Goal: Task Accomplishment & Management: Complete application form

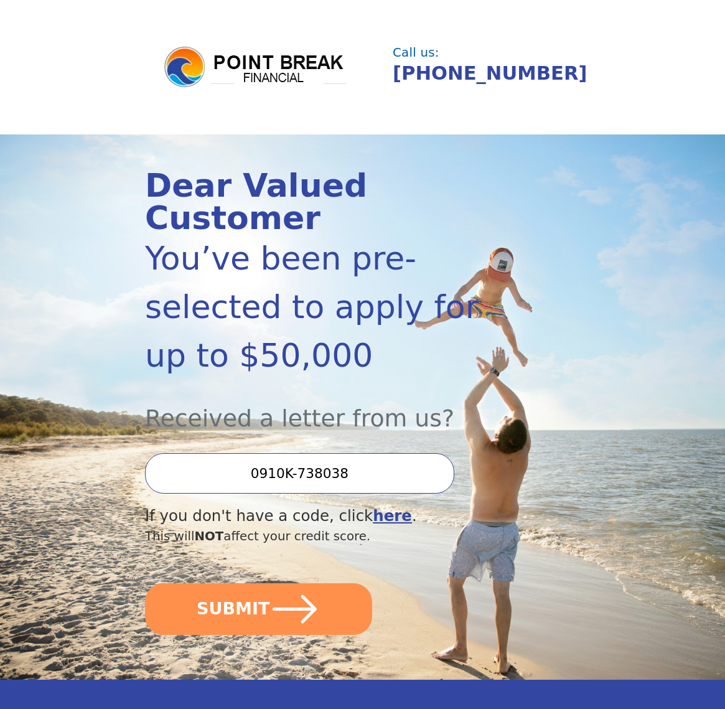
click at [342, 453] on input "0910K-738038" at bounding box center [299, 473] width 309 height 40
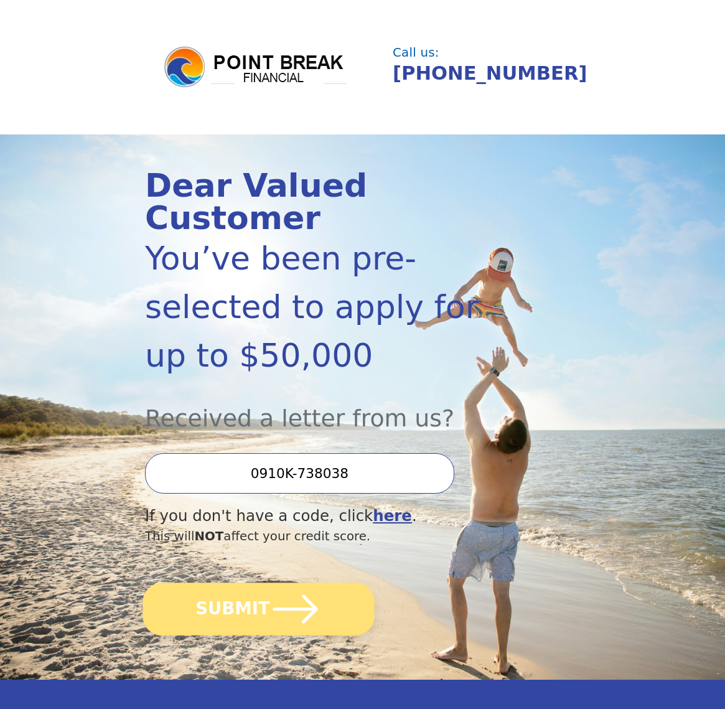
click at [256, 582] on button "SUBMIT" at bounding box center [259, 608] width 232 height 53
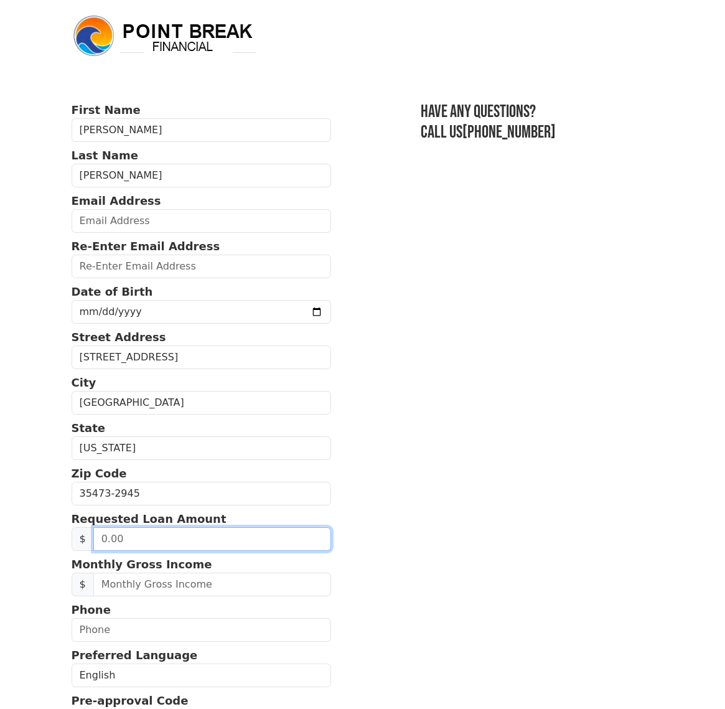
click at [102, 538] on input "text" at bounding box center [212, 539] width 238 height 24
type input "2.00"
type input "15,000.00"
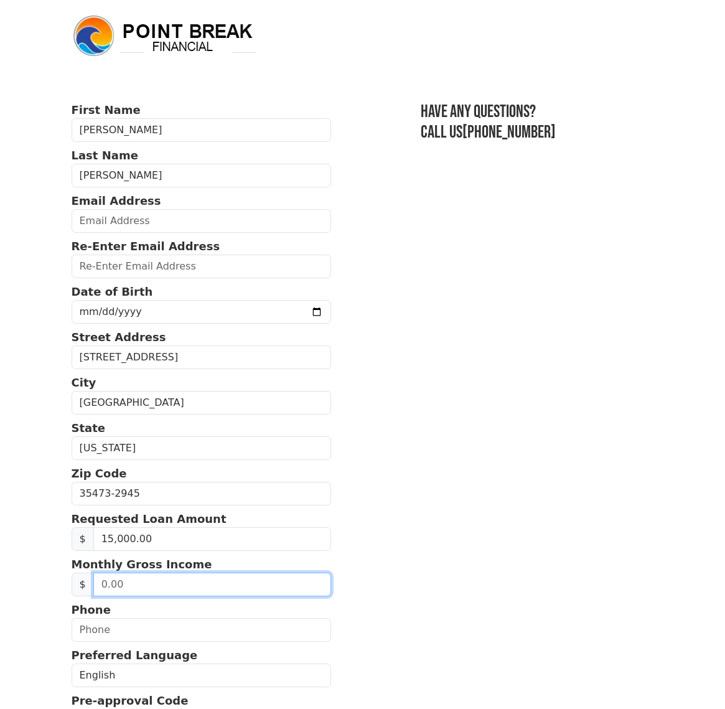
click at [104, 587] on input "text" at bounding box center [212, 585] width 238 height 24
click at [123, 583] on input "text" at bounding box center [212, 585] width 238 height 24
type input "2,800.00"
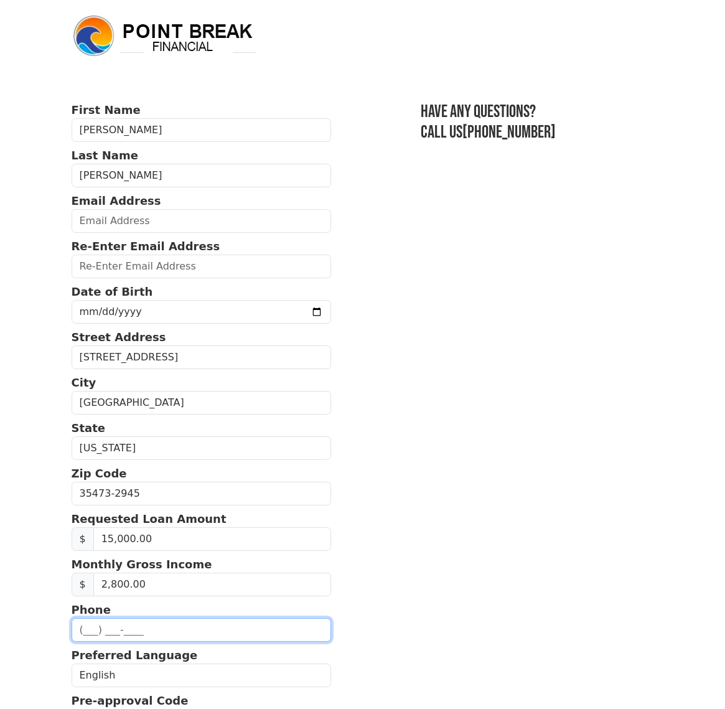
click at [82, 636] on input "text" at bounding box center [202, 630] width 260 height 24
type input "(205) 391-8203"
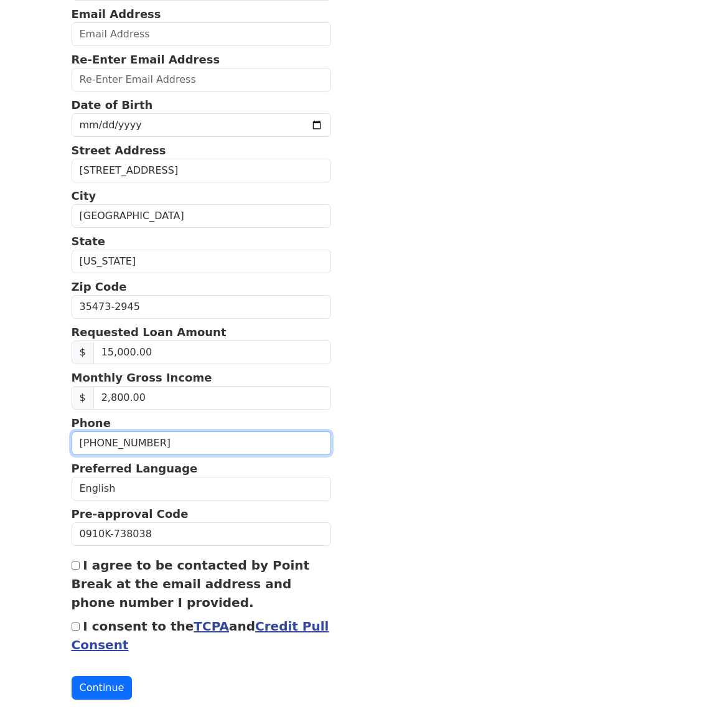
scroll to position [211, 0]
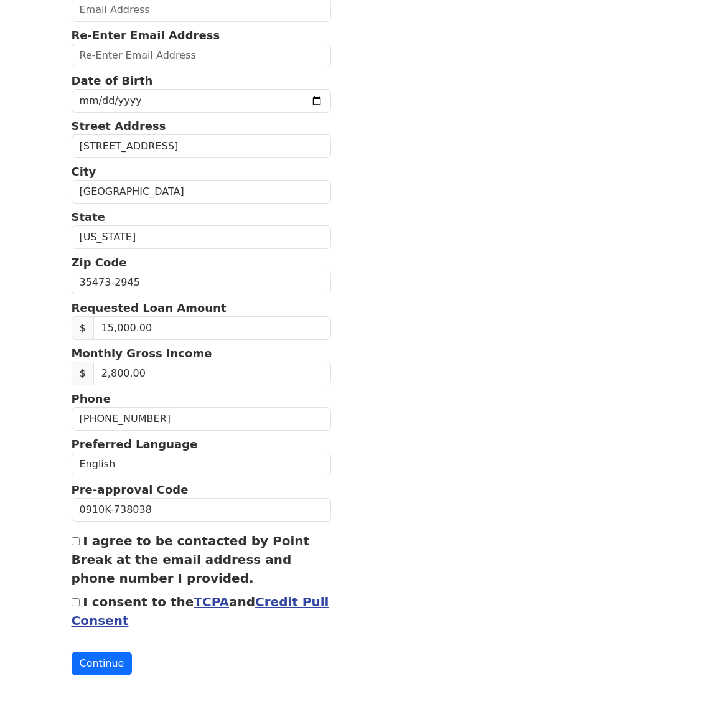
click at [77, 543] on input "I agree to be contacted by Point Break at the email address and phone number I …" at bounding box center [76, 541] width 8 height 8
checkbox input "true"
click at [75, 598] on div "I consent to the TCPA and Credit Pull Consent" at bounding box center [202, 610] width 260 height 37
click at [77, 605] on input "I consent to the TCPA and Credit Pull Consent" at bounding box center [76, 602] width 8 height 8
click at [76, 605] on input "I consent to the TCPA and Credit Pull Consent" at bounding box center [76, 602] width 8 height 8
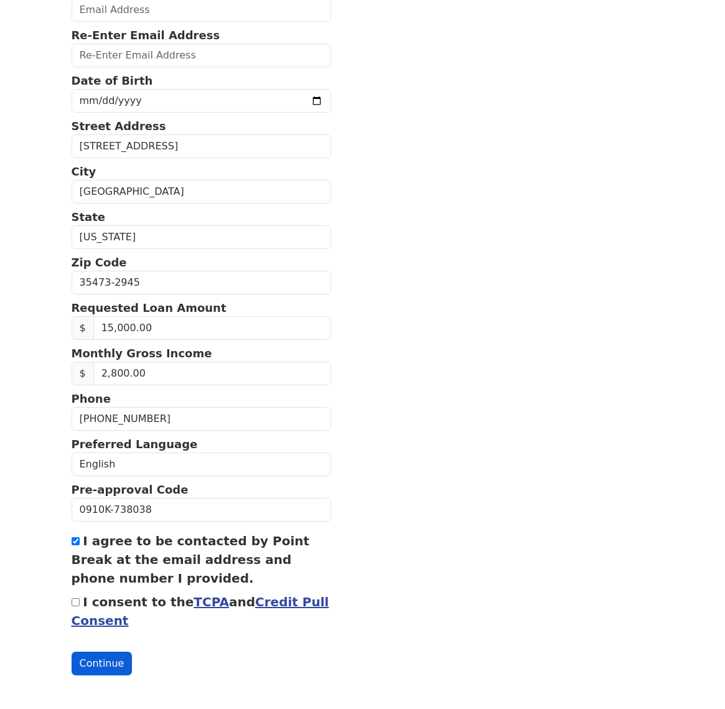
click at [111, 670] on button "Continue" at bounding box center [102, 664] width 61 height 24
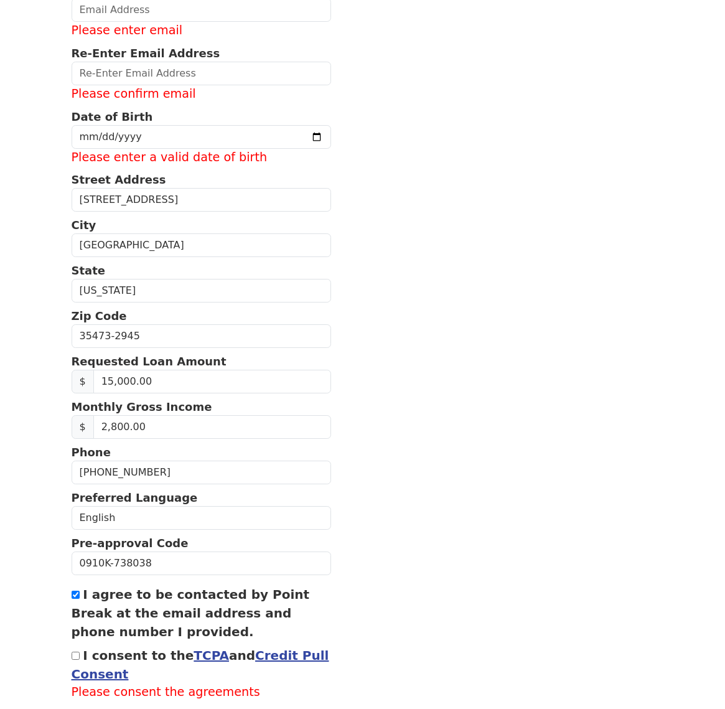
click at [75, 656] on input "I consent to the TCPA and Credit Pull Consent" at bounding box center [76, 656] width 8 height 8
checkbox input "true"
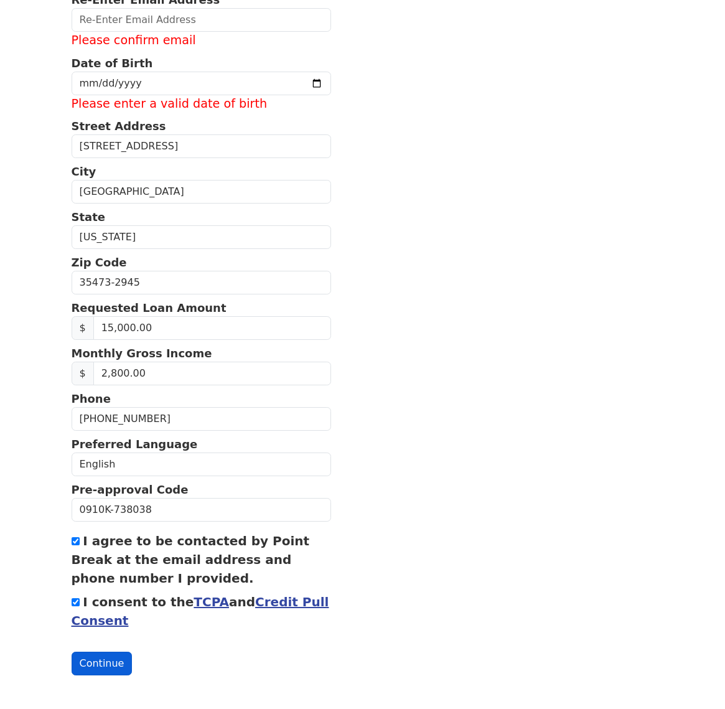
click at [98, 657] on button "Continue" at bounding box center [102, 664] width 61 height 24
click at [114, 665] on button "Continue" at bounding box center [102, 664] width 61 height 24
click at [89, 89] on input "date" at bounding box center [202, 84] width 260 height 24
type input "1968-07-04"
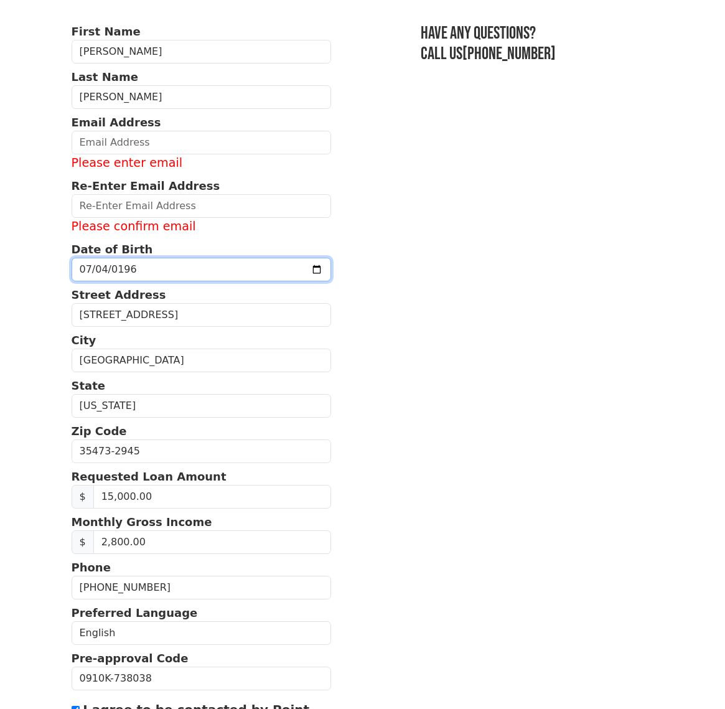
scroll to position [78, 0]
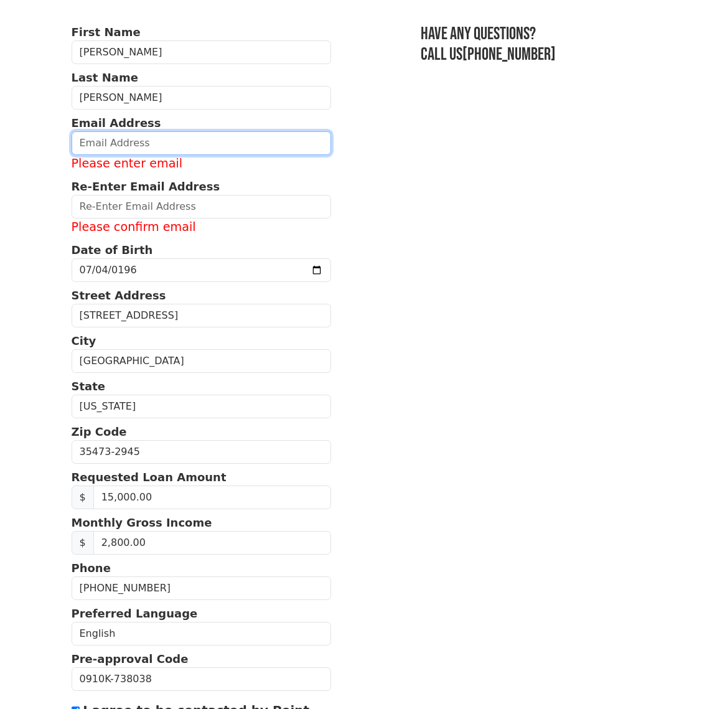
click at [79, 147] on input "email" at bounding box center [202, 143] width 260 height 24
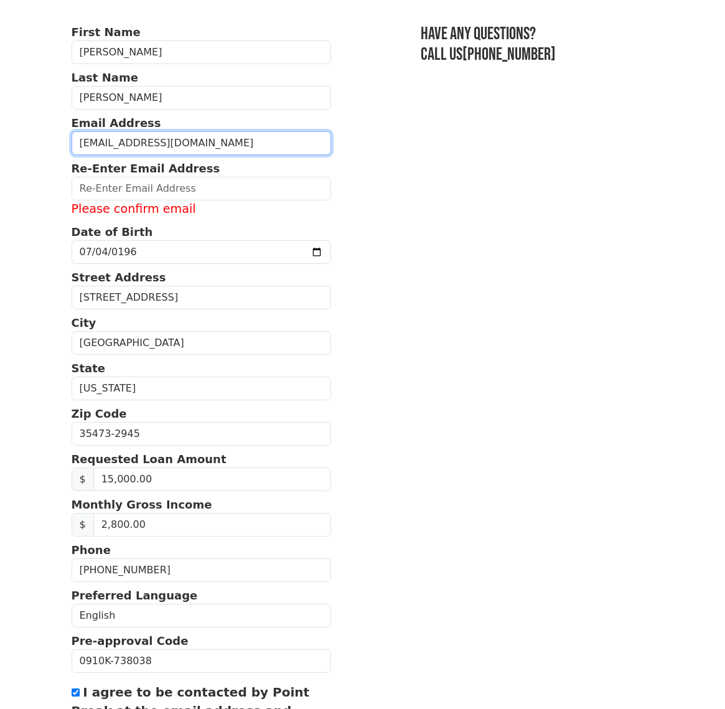
type input "Judysims185@gmail.com"
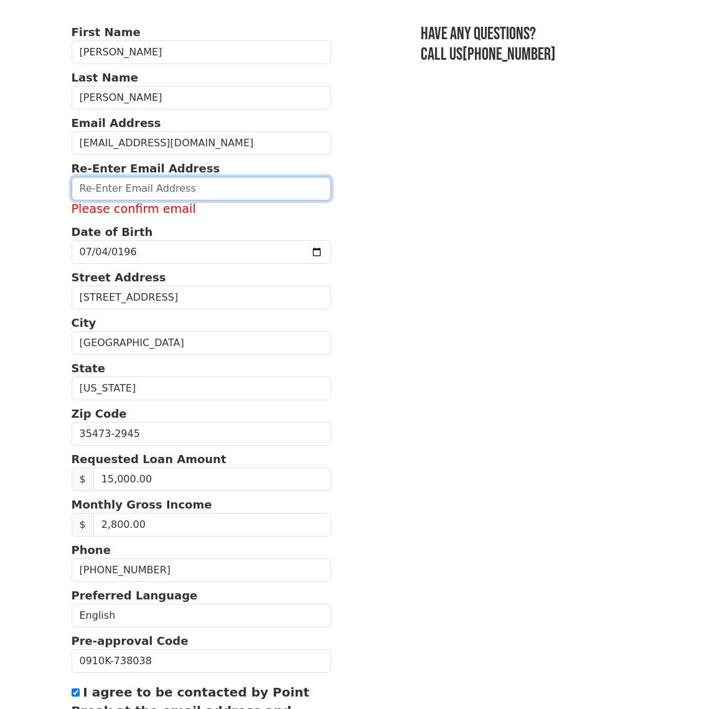
click at [110, 187] on input "email" at bounding box center [202, 189] width 260 height 24
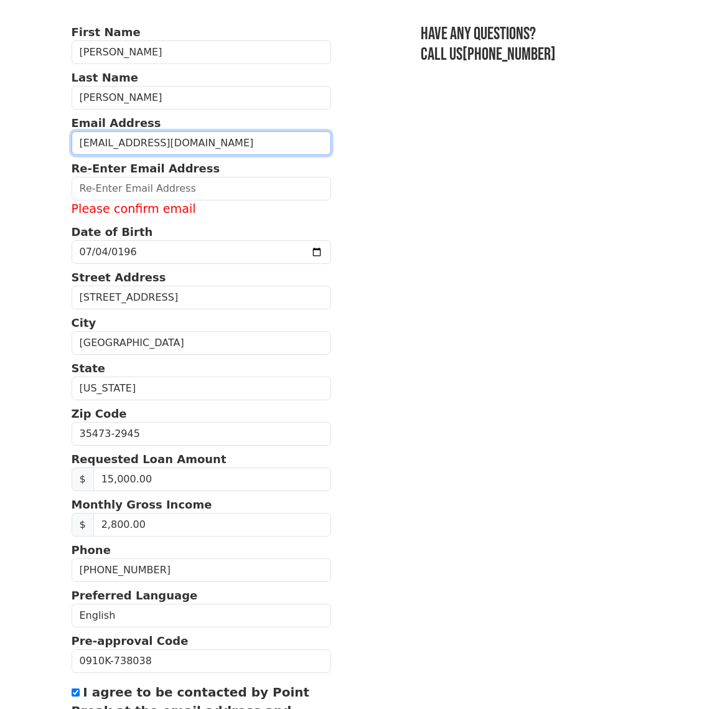
drag, startPoint x: 205, startPoint y: 146, endPoint x: 38, endPoint y: 153, distance: 167.6
click at [34, 153] on body "First Name Judy Last Name Sims Email Address Judysims185@gmail.com Re-Enter Ema…" at bounding box center [362, 276] width 725 height 709
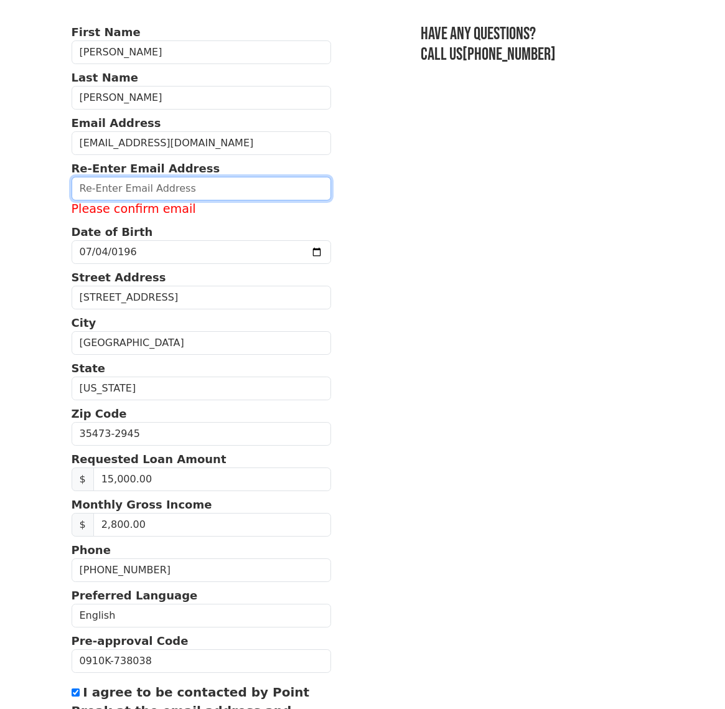
paste input "Judysims185@gmail.com"
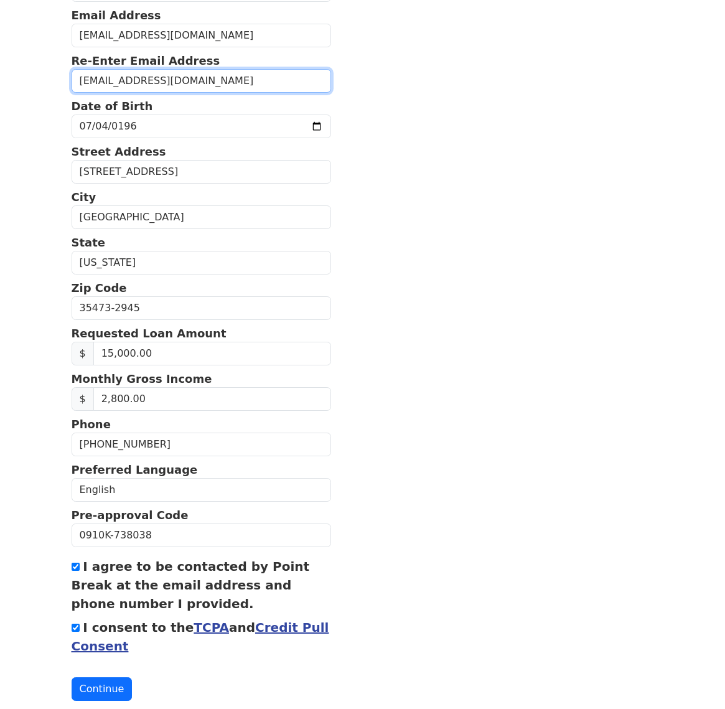
scroll to position [211, 0]
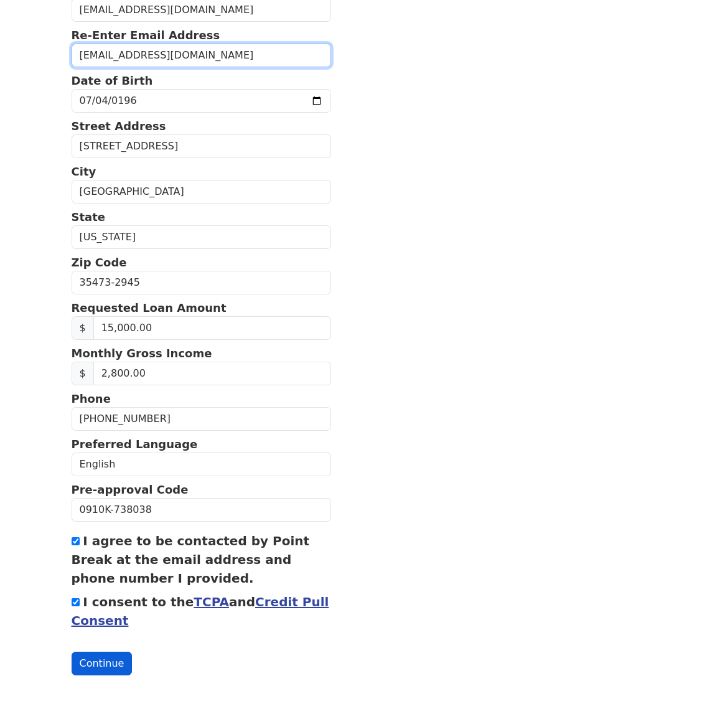
type input "Judysims185@gmail.com"
click at [92, 659] on button "Continue" at bounding box center [102, 664] width 61 height 24
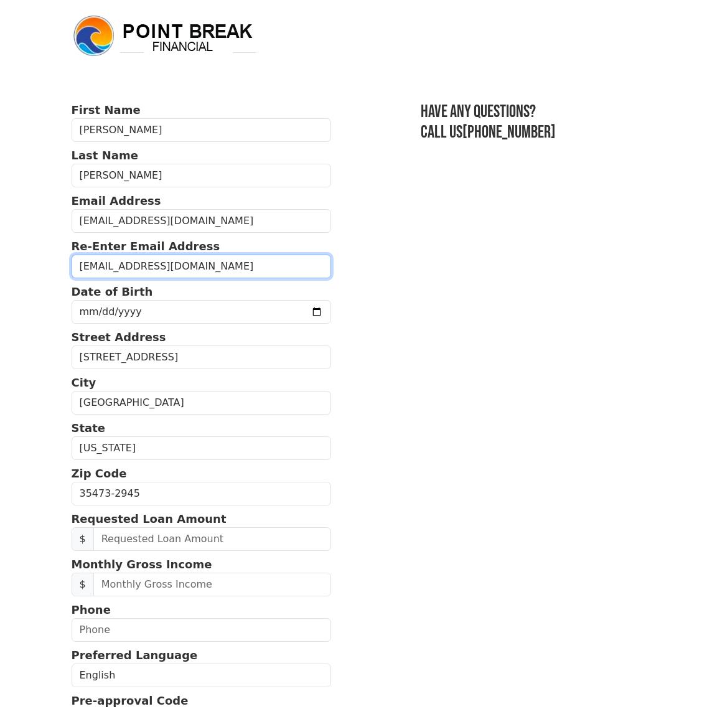
click at [212, 272] on input "[EMAIL_ADDRESS][DOMAIN_NAME]" at bounding box center [202, 267] width 260 height 24
type input "J"
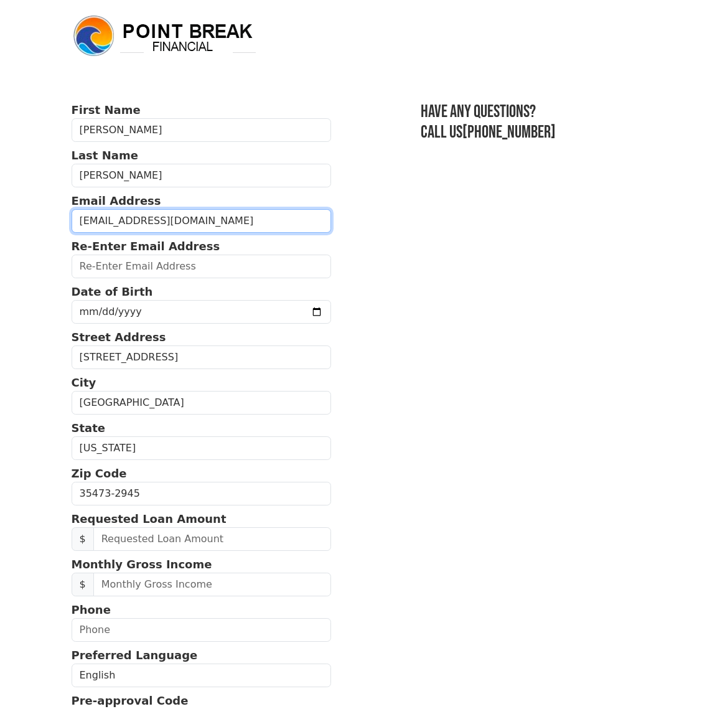
click at [205, 221] on input "[EMAIL_ADDRESS][DOMAIN_NAME]" at bounding box center [202, 221] width 260 height 24
type input "J"
